Goal: Task Accomplishment & Management: Manage account settings

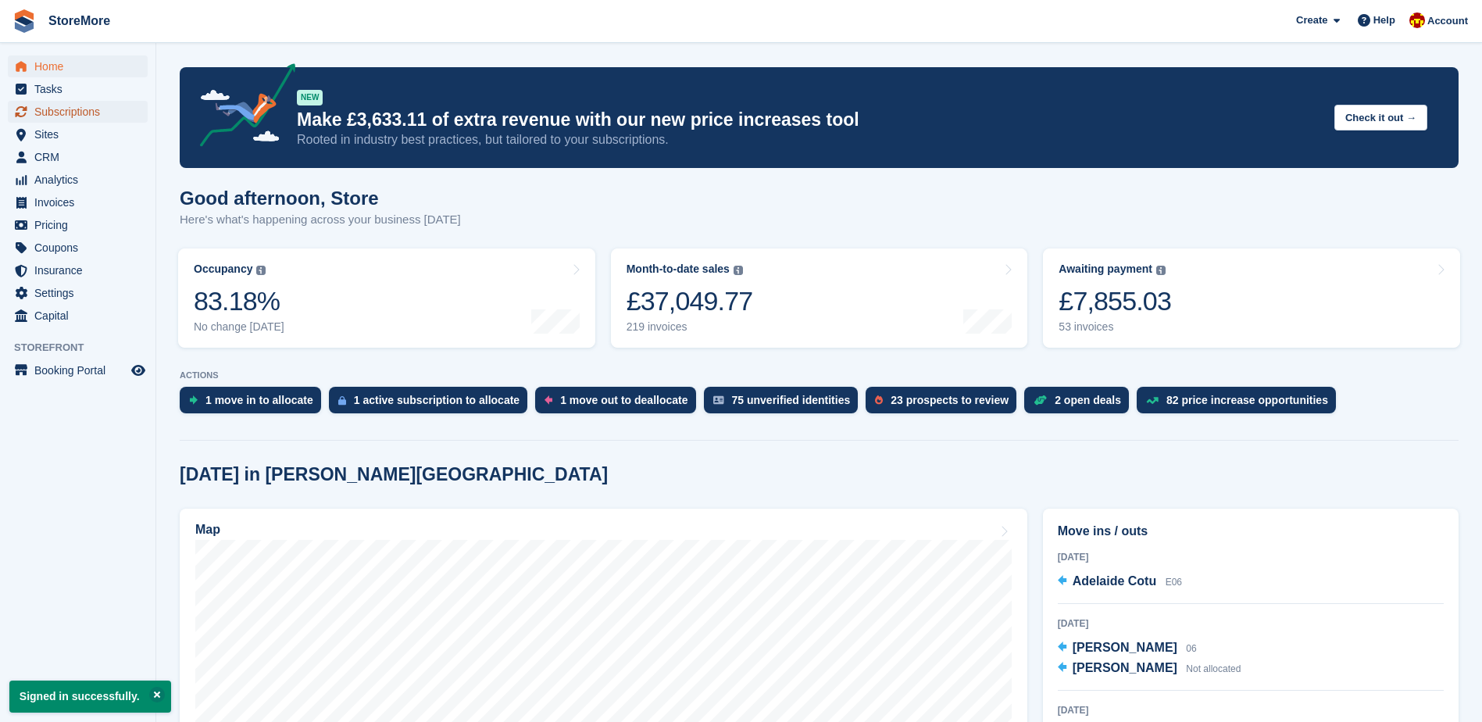
click at [66, 106] on span "Subscriptions" at bounding box center [81, 112] width 94 height 22
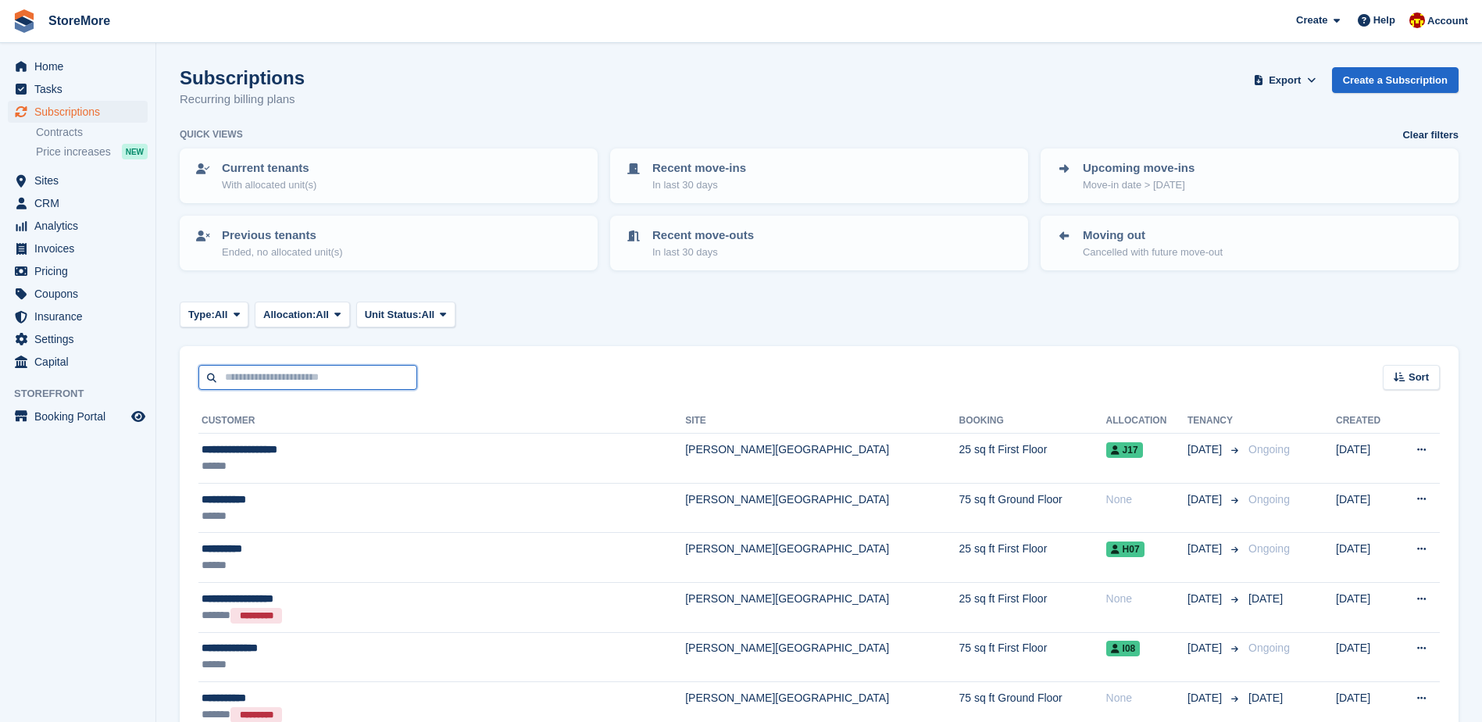
click at [358, 367] on input "text" at bounding box center [307, 378] width 219 height 26
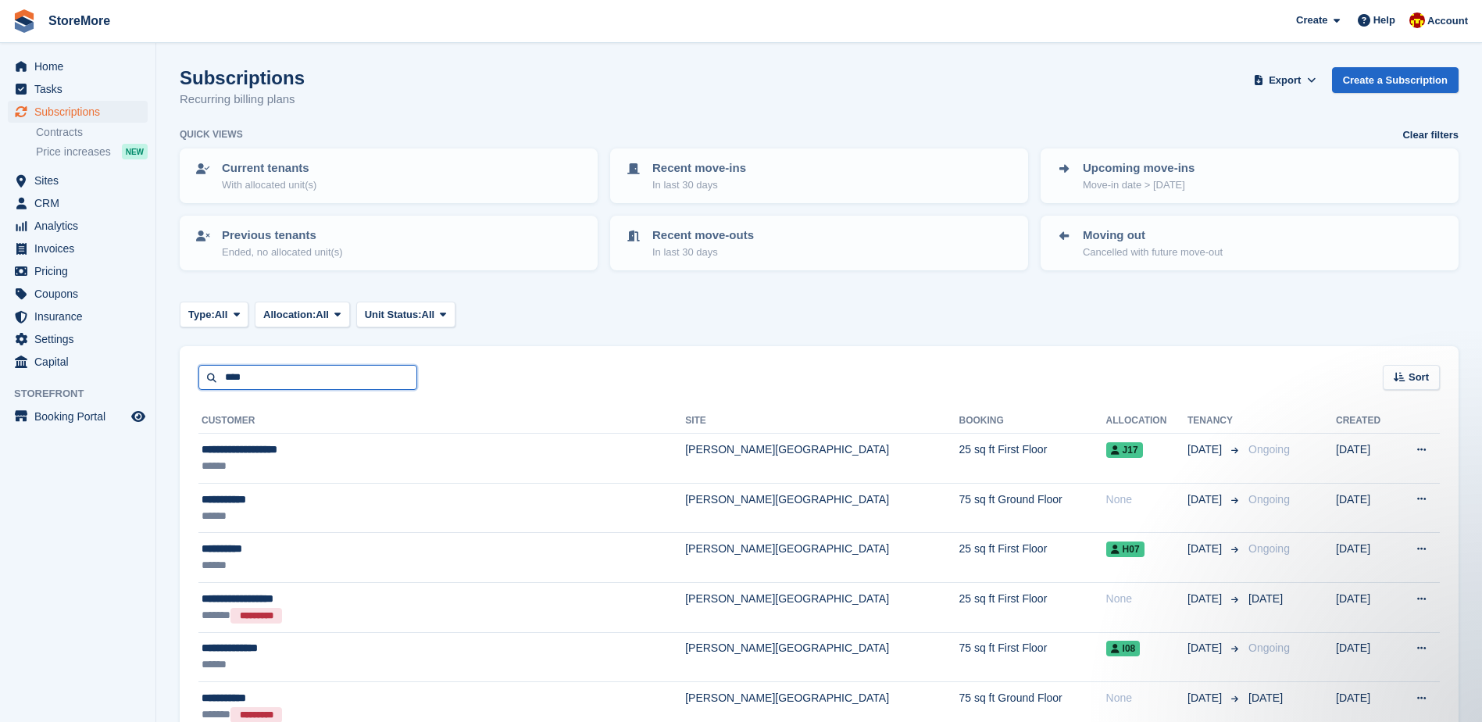
type input "****"
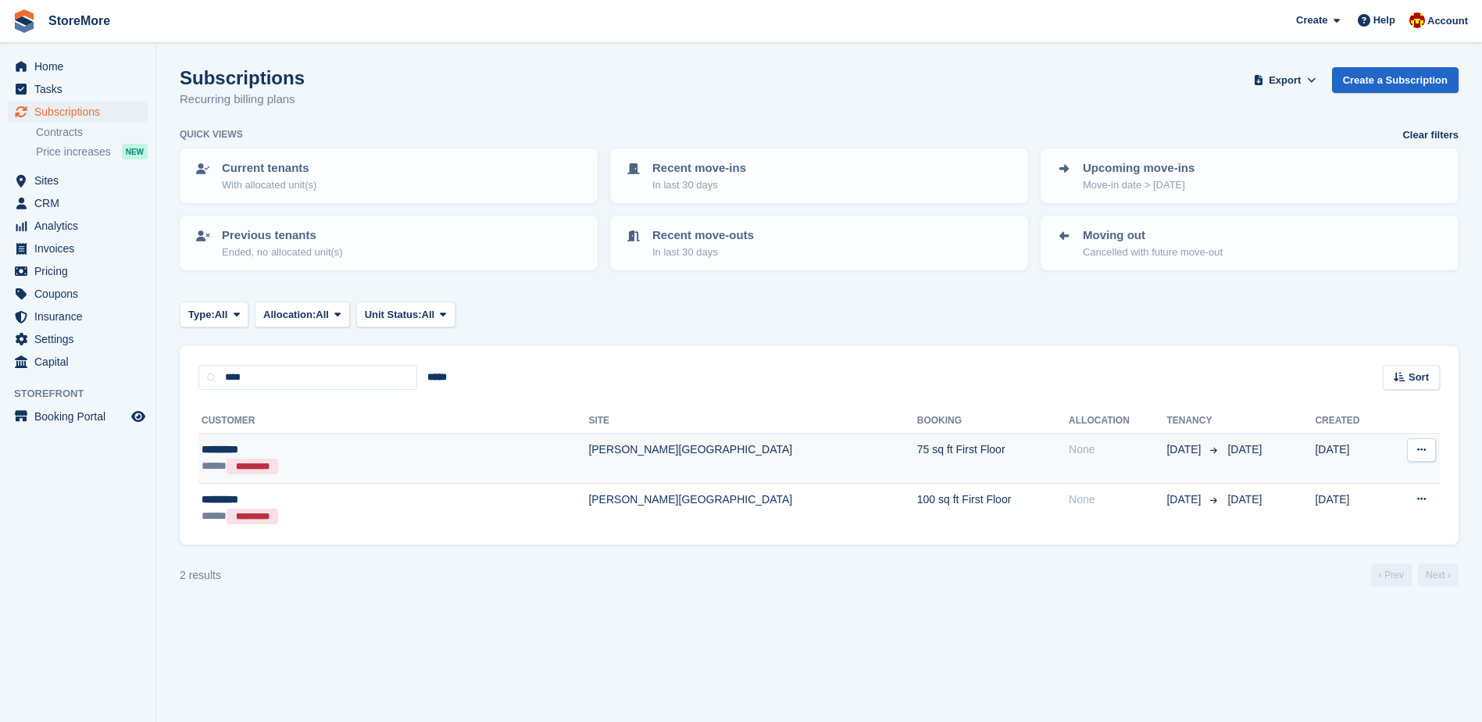
click at [917, 466] on td "75 sq ft First Floor" at bounding box center [993, 458] width 152 height 50
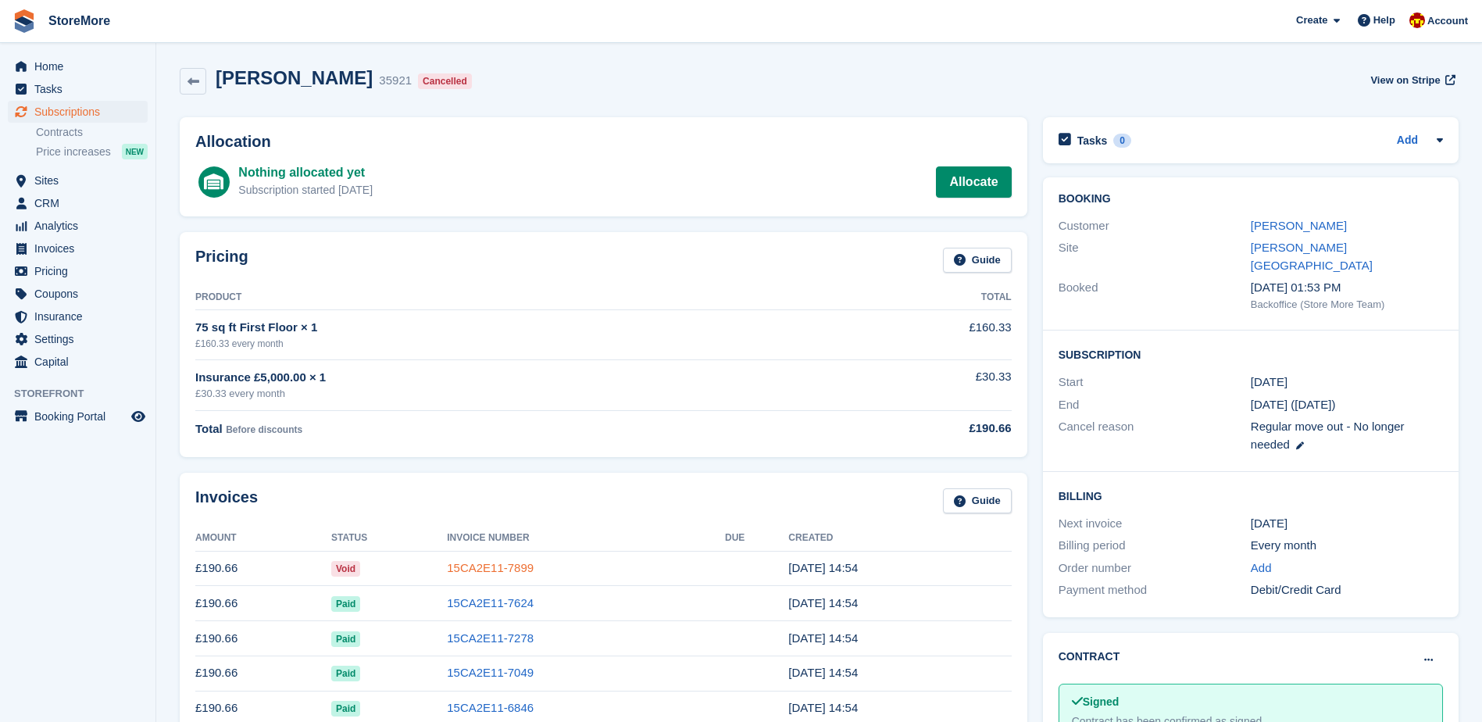
click at [511, 569] on link "15CA2E11-7899" at bounding box center [490, 567] width 87 height 13
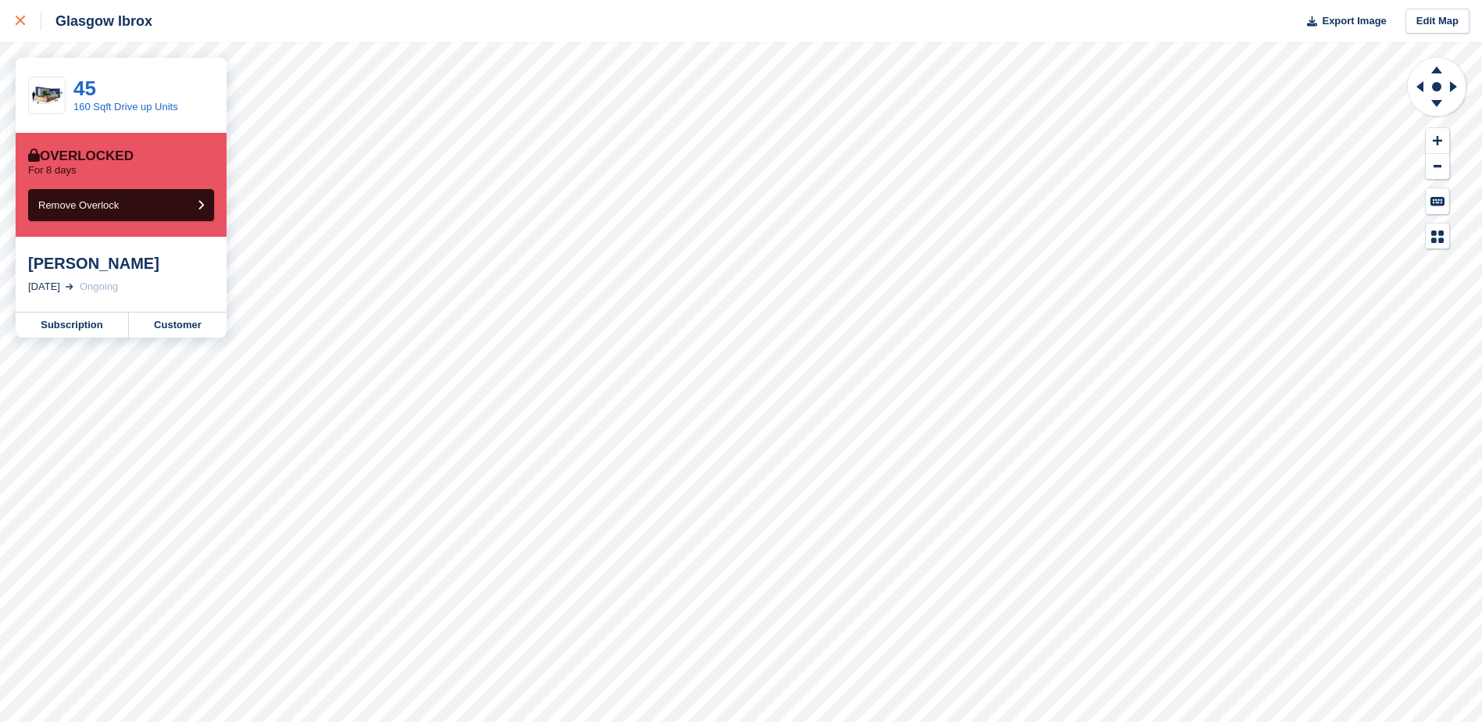
click at [30, 22] on div at bounding box center [29, 21] width 26 height 19
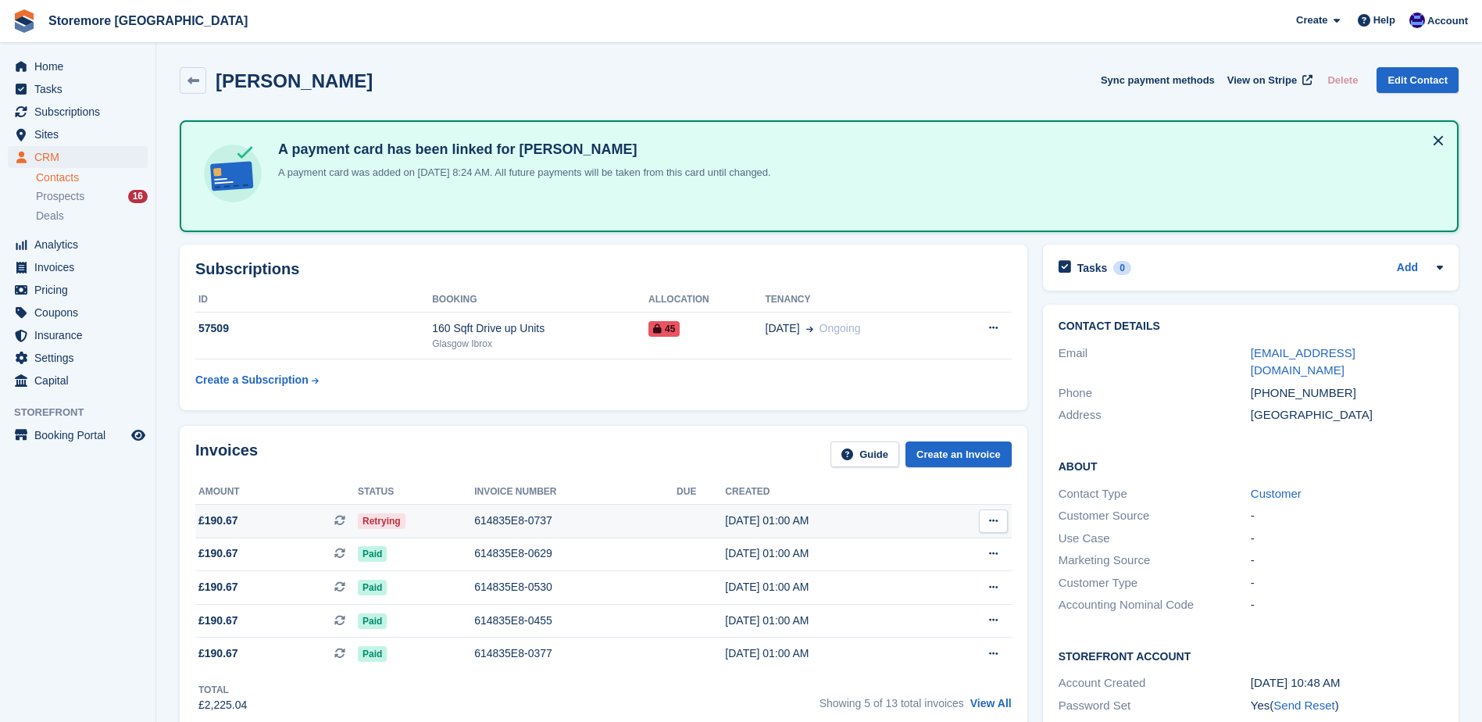
click at [503, 522] on div "614835E8-0737" at bounding box center [575, 520] width 202 height 16
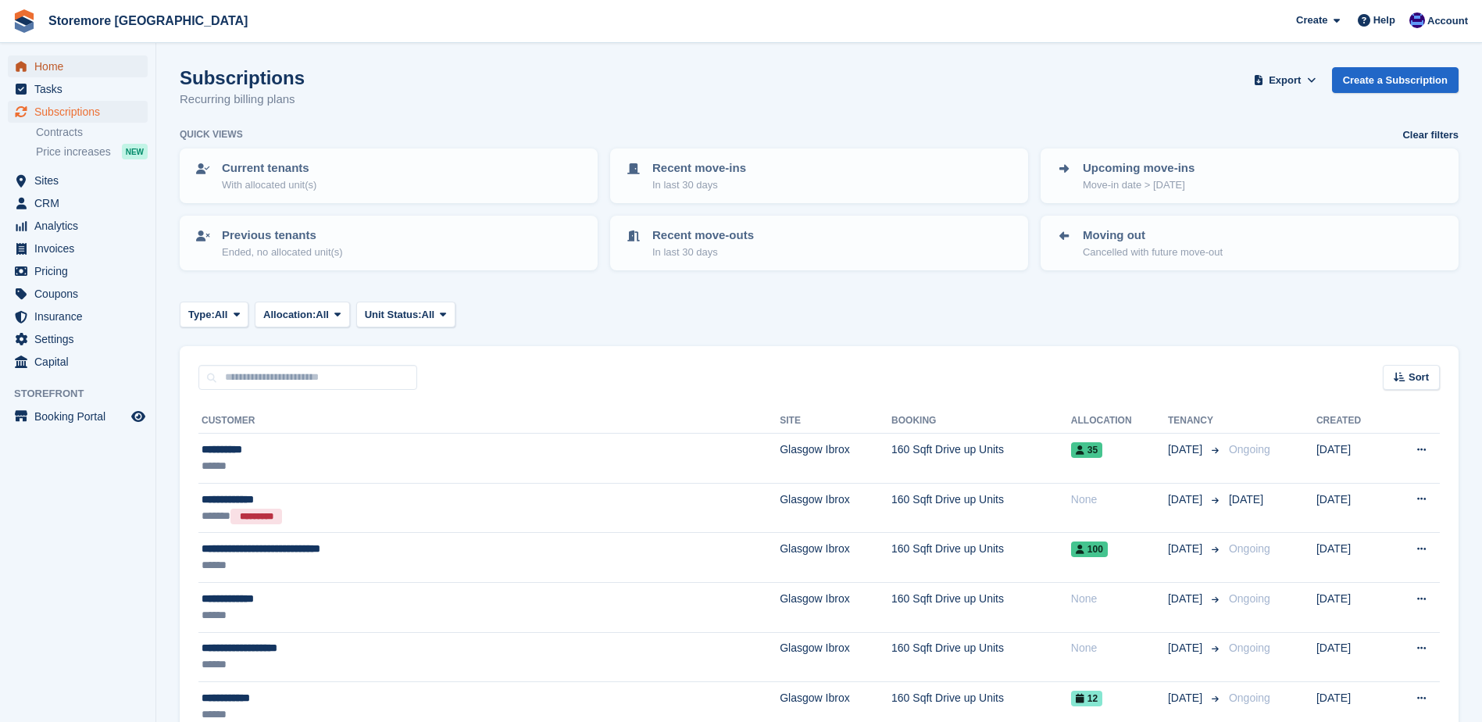
click at [99, 65] on span "Home" at bounding box center [81, 66] width 94 height 22
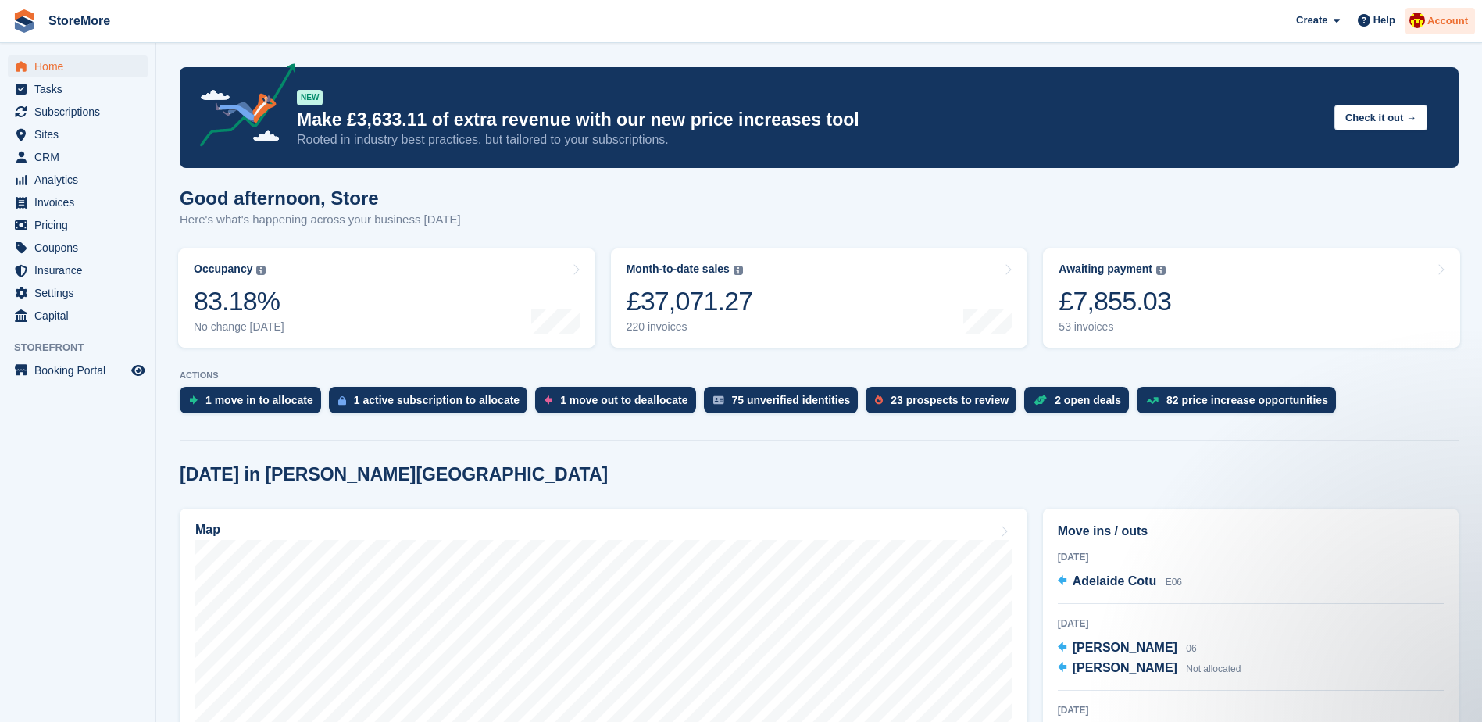
click at [1424, 29] on div at bounding box center [1417, 22] width 16 height 21
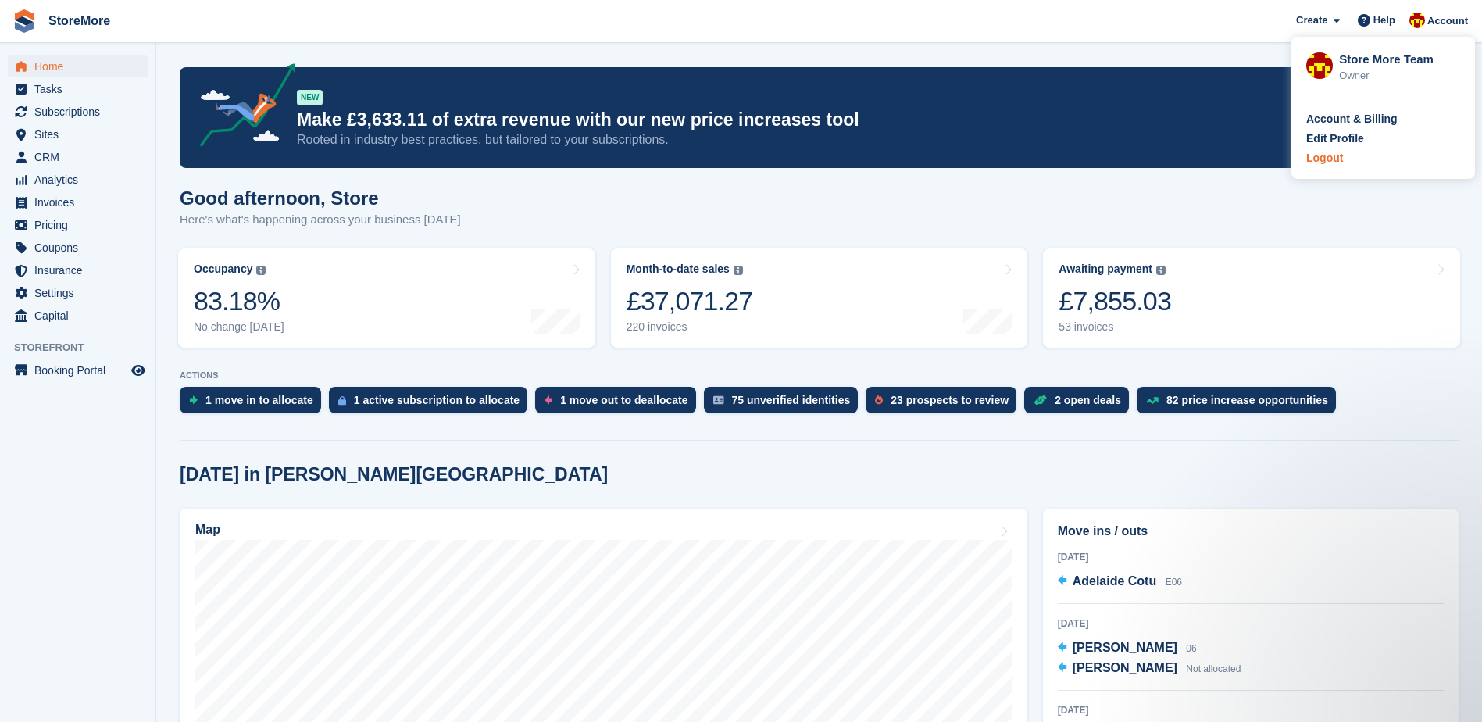
click at [1335, 156] on div "Logout" at bounding box center [1324, 158] width 37 height 16
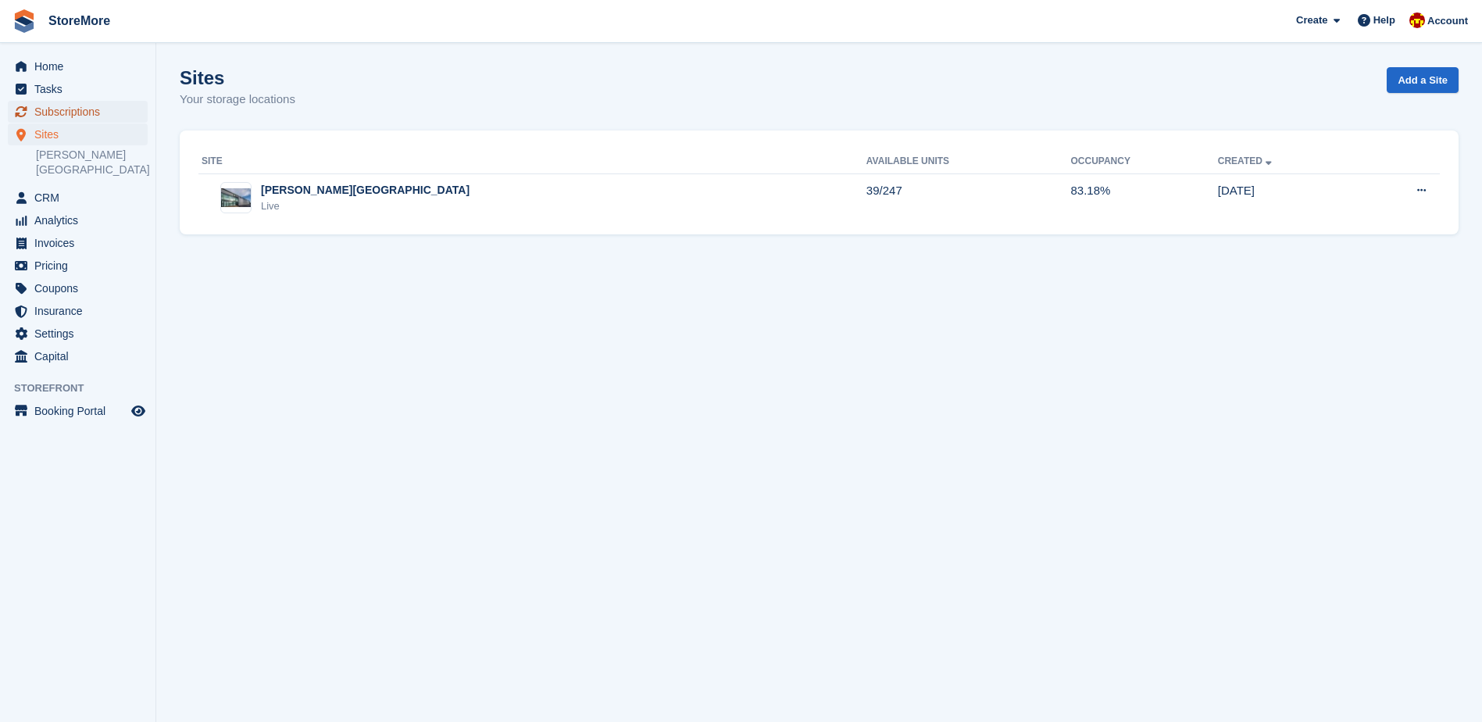
click at [103, 109] on span "Subscriptions" at bounding box center [81, 112] width 94 height 22
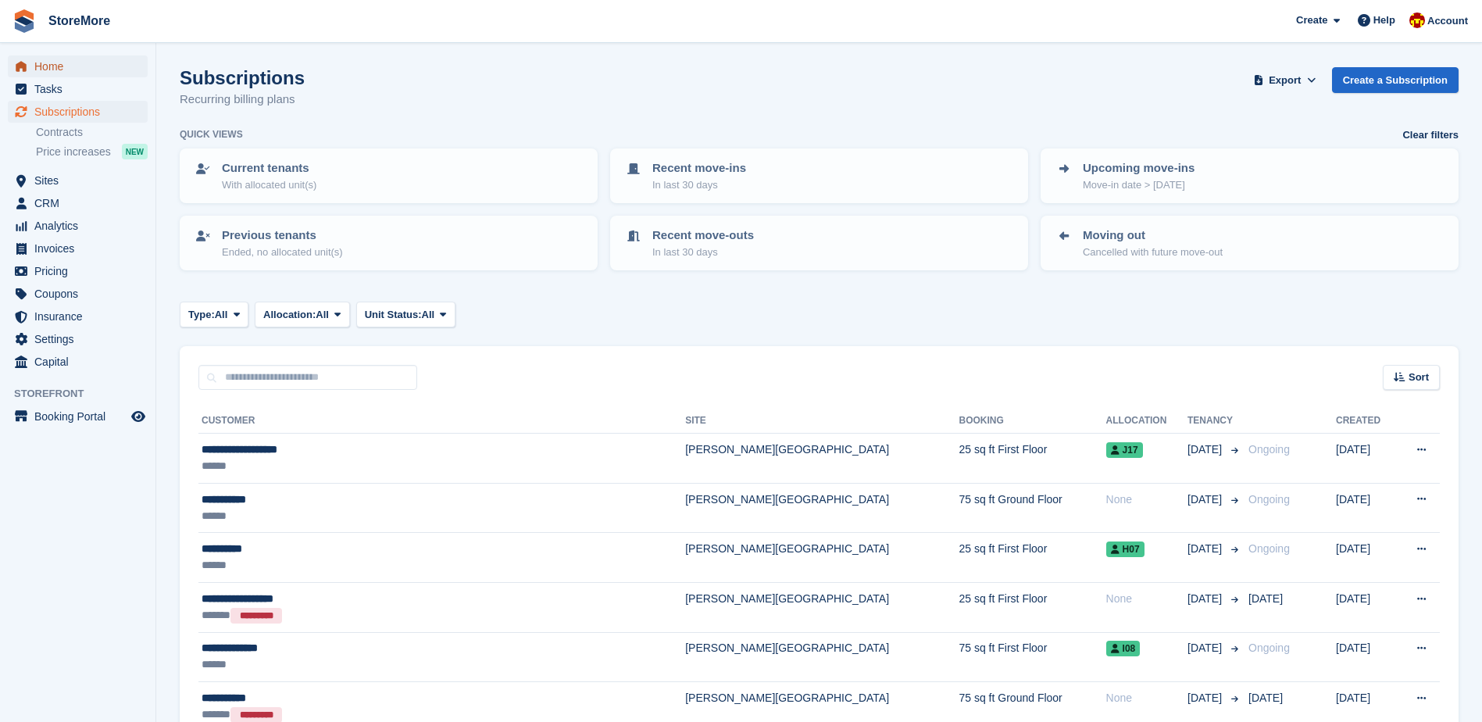
click at [108, 55] on span "Home" at bounding box center [81, 66] width 94 height 22
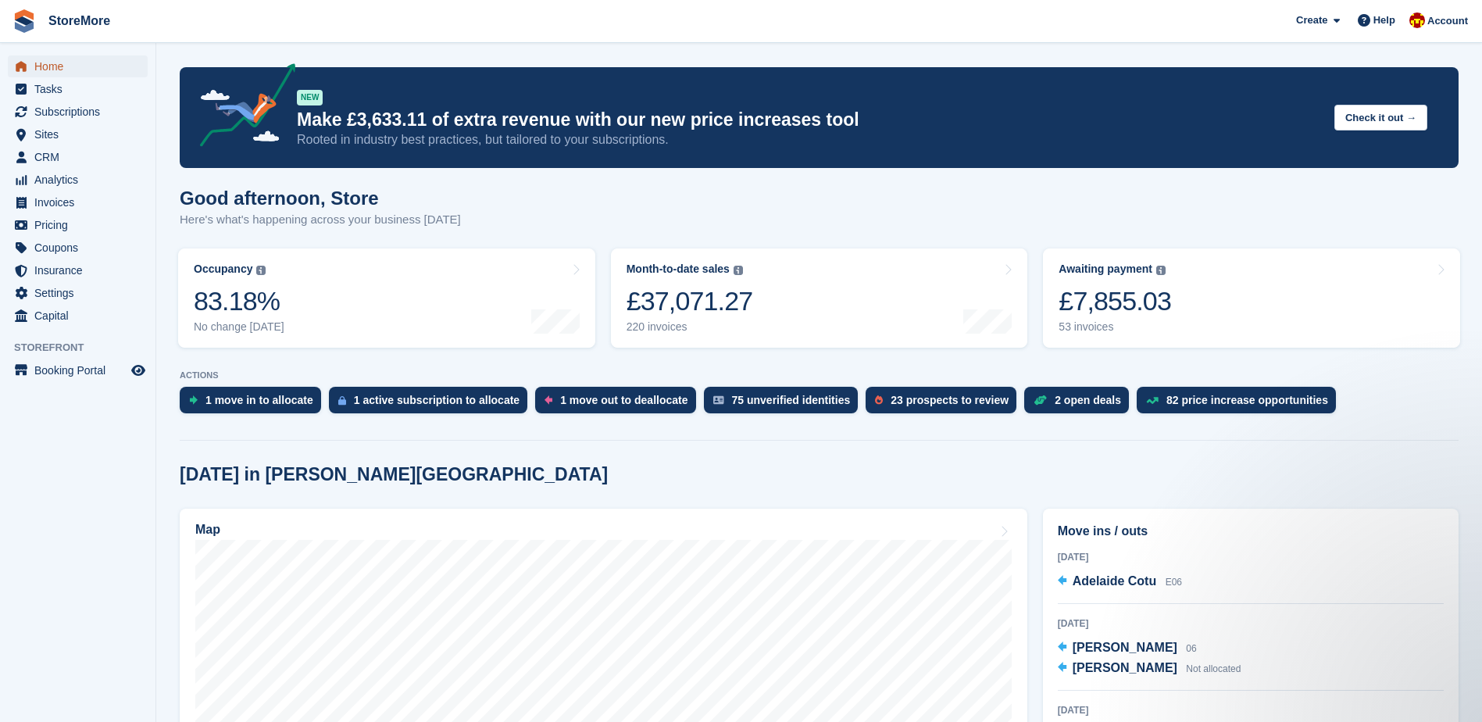
click at [70, 61] on span "Home" at bounding box center [81, 66] width 94 height 22
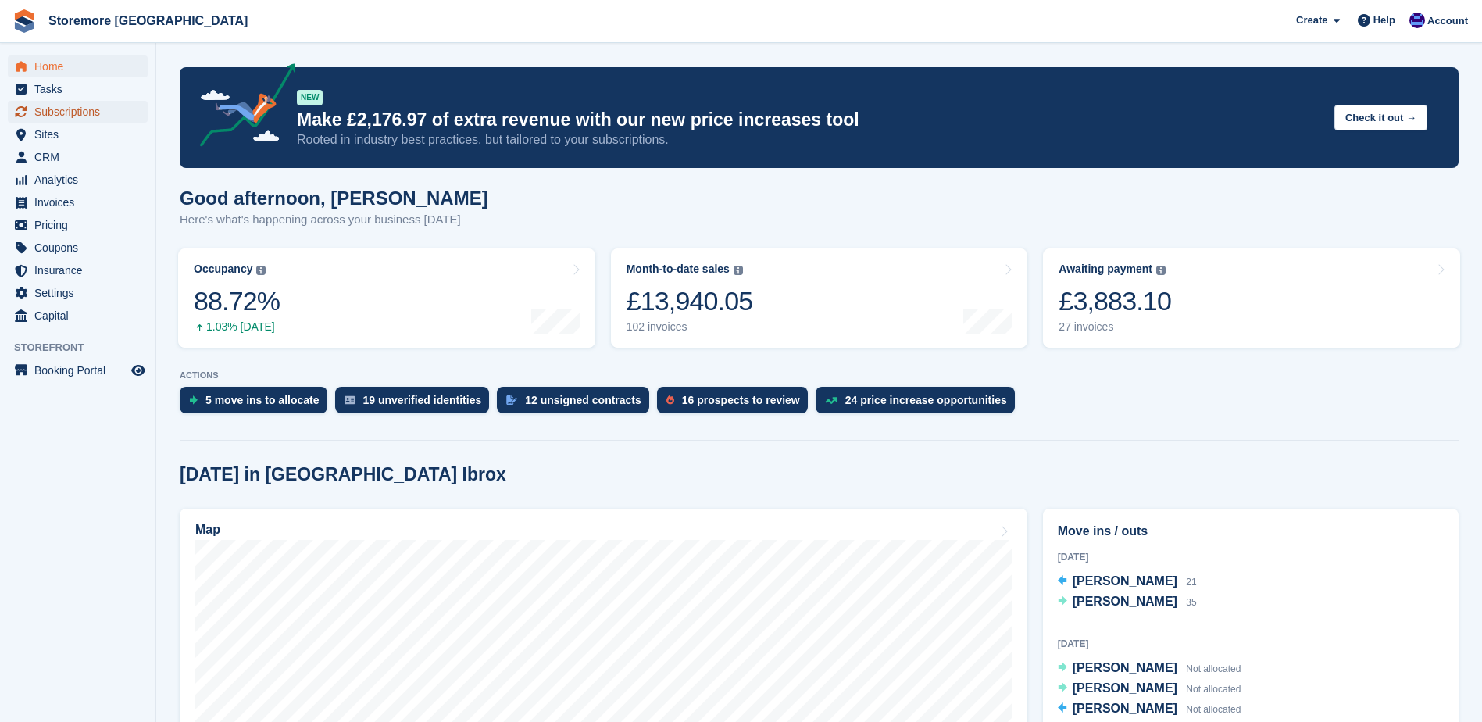
click at [98, 115] on span "Subscriptions" at bounding box center [81, 112] width 94 height 22
